Goal: Task Accomplishment & Management: Use online tool/utility

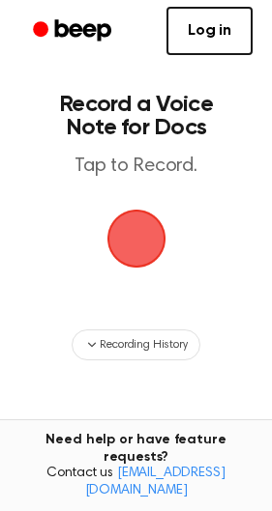
click at [116, 230] on span "button" at bounding box center [136, 238] width 79 height 79
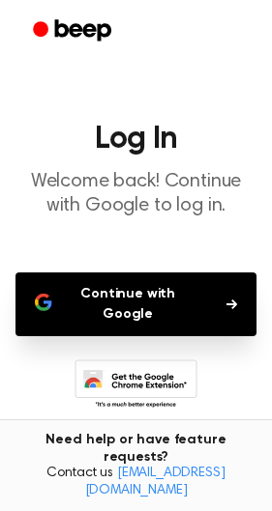
click at [146, 295] on button "Continue with Google" at bounding box center [135, 305] width 241 height 64
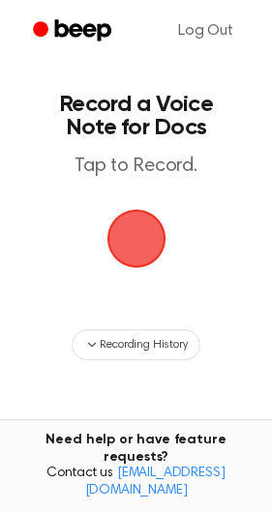
click at [151, 234] on span "button" at bounding box center [135, 239] width 66 height 66
click at [151, 234] on span "button" at bounding box center [136, 238] width 100 height 100
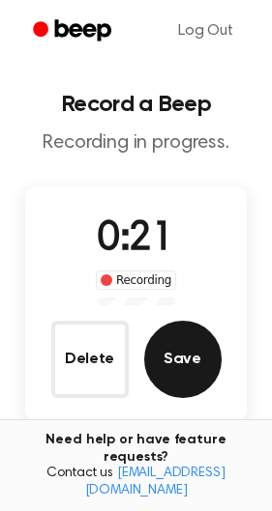
click at [180, 367] on button "Save" at bounding box center [182, 359] width 77 height 77
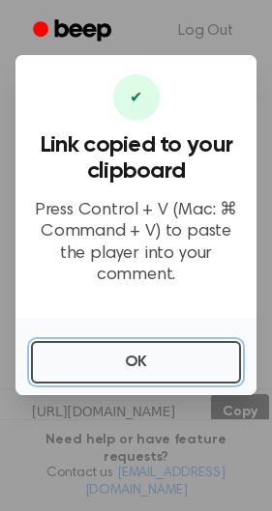
click at [180, 367] on button "OK" at bounding box center [136, 362] width 210 height 43
